Goal: Task Accomplishment & Management: Manage account settings

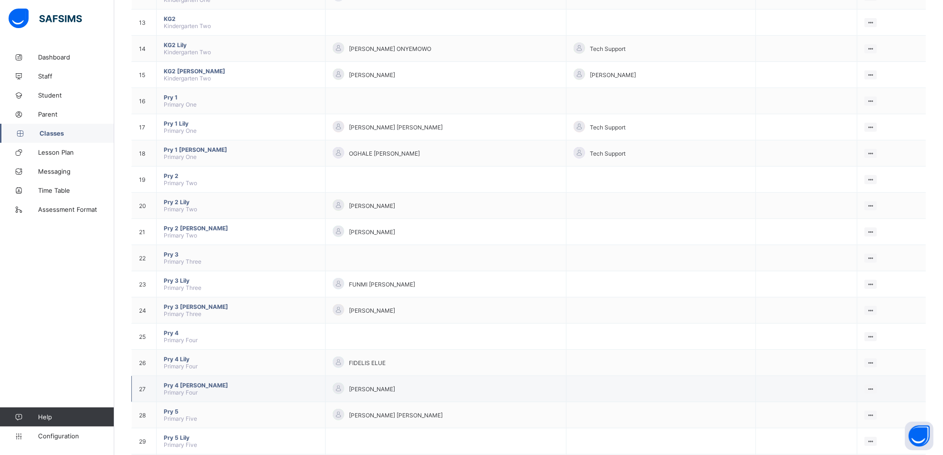
scroll to position [483, 0]
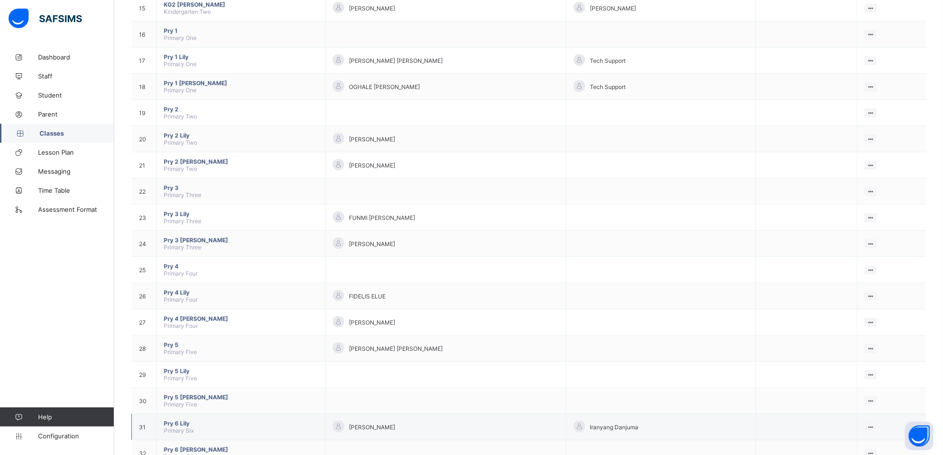
click at [182, 420] on span "Pry 6 Lily" at bounding box center [241, 423] width 154 height 7
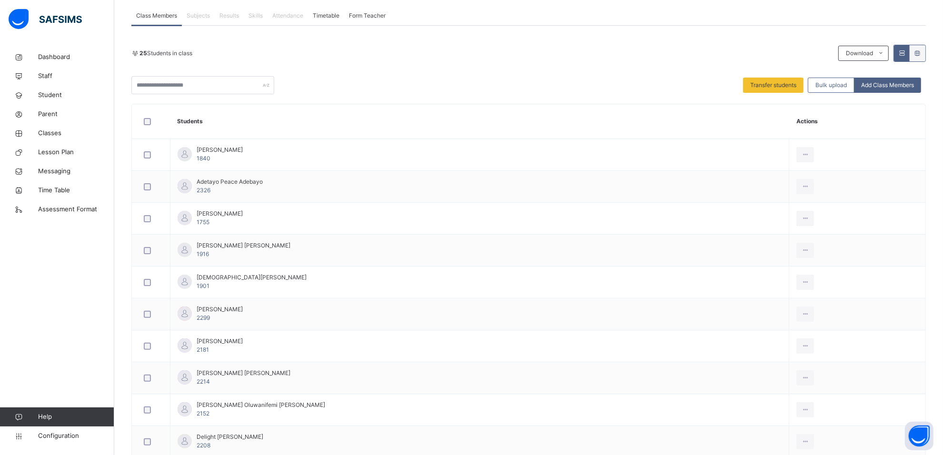
scroll to position [179, 0]
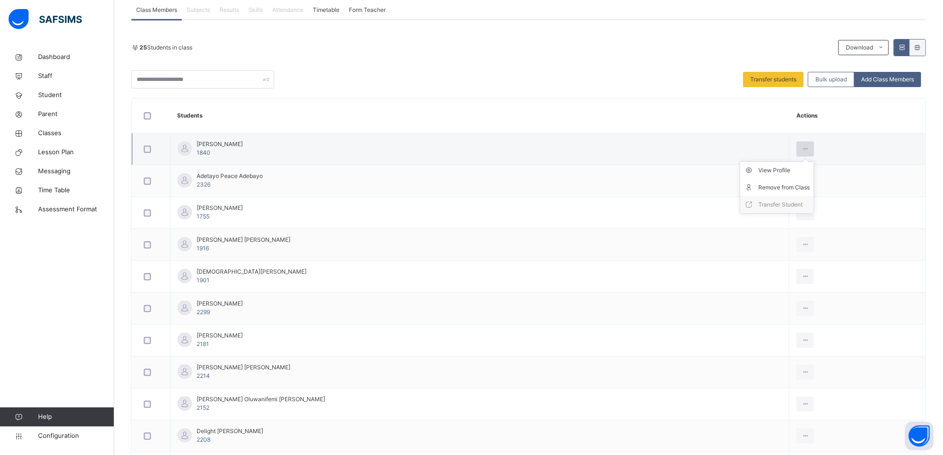
click at [796, 148] on div at bounding box center [805, 148] width 18 height 15
click at [762, 170] on div "View Profile" at bounding box center [783, 171] width 51 height 10
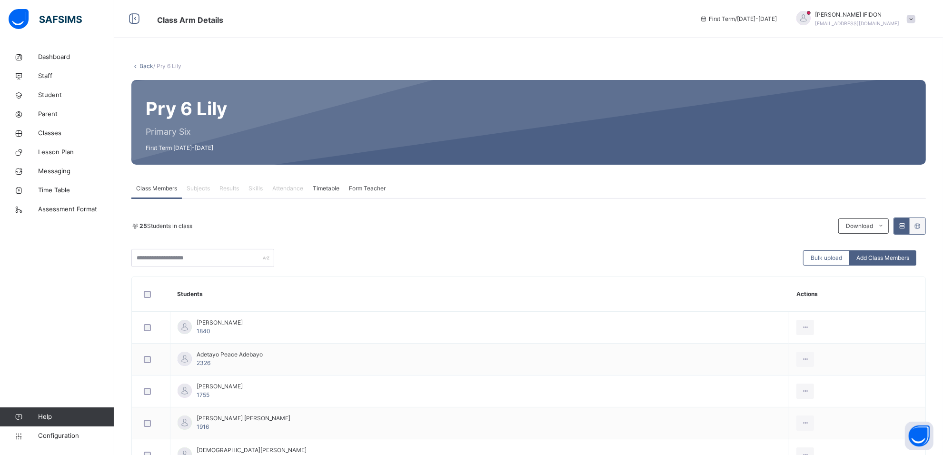
click at [368, 188] on span "Form Teacher" at bounding box center [367, 188] width 37 height 9
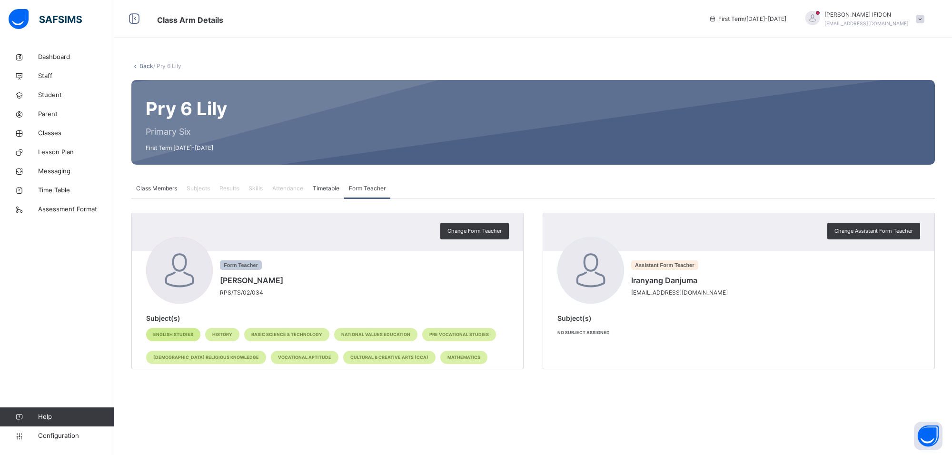
click at [185, 335] on span "English Studies" at bounding box center [173, 334] width 40 height 7
click at [453, 227] on span "Change Form Teacher" at bounding box center [475, 231] width 54 height 8
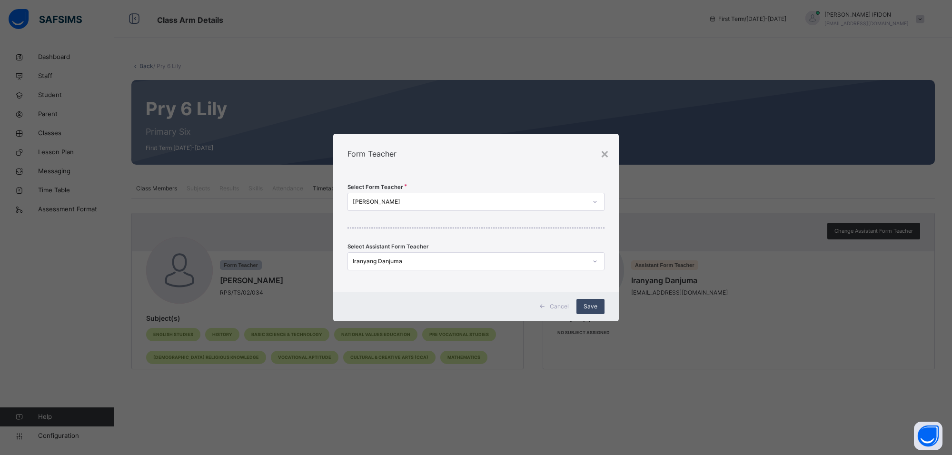
click at [581, 304] on div "Save" at bounding box center [591, 306] width 28 height 15
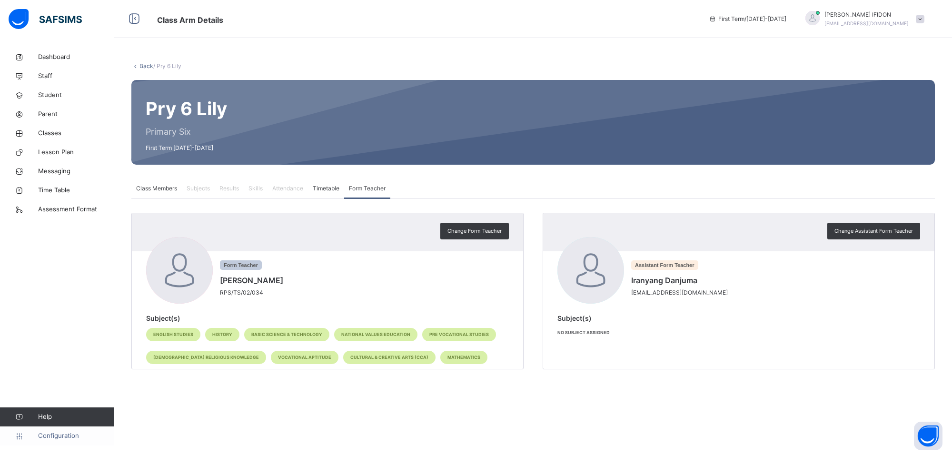
click at [53, 436] on span "Configuration" at bounding box center [76, 436] width 76 height 10
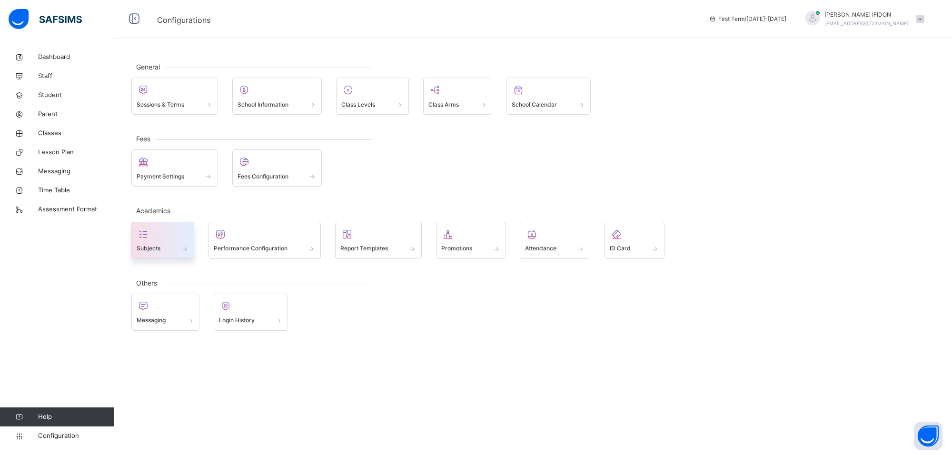
click at [174, 242] on span at bounding box center [163, 242] width 52 height 2
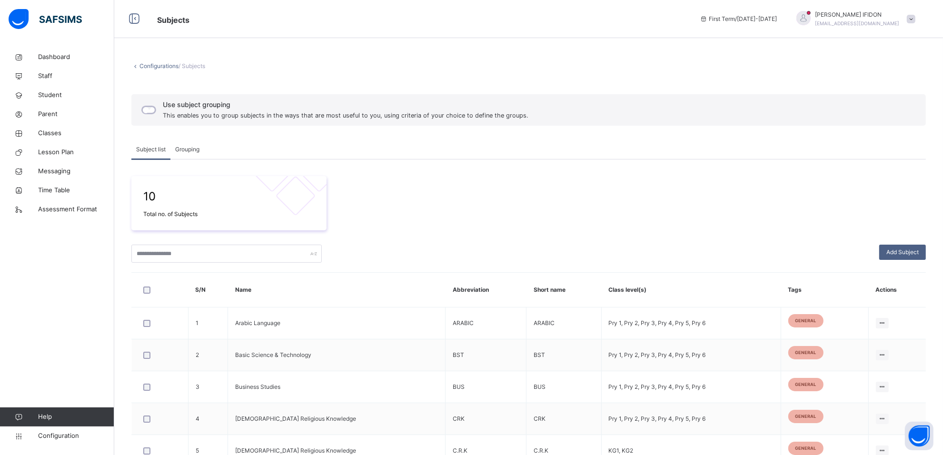
click at [909, 141] on div "Subject list Grouping" at bounding box center [528, 150] width 795 height 20
